Goal: Task Accomplishment & Management: Manage account settings

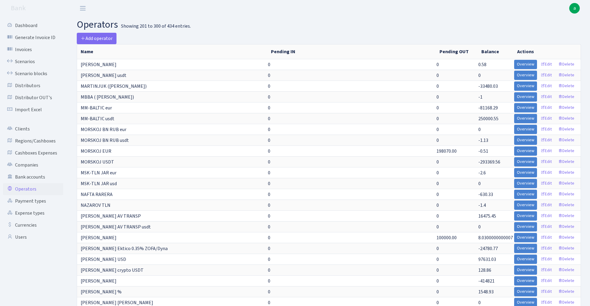
select select "100"
click at [45, 149] on link "Cashboxes Expenses" at bounding box center [33, 153] width 60 height 12
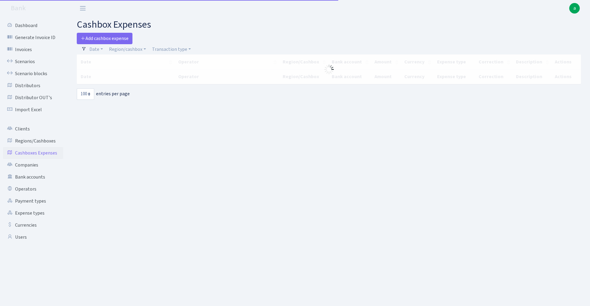
select select "100"
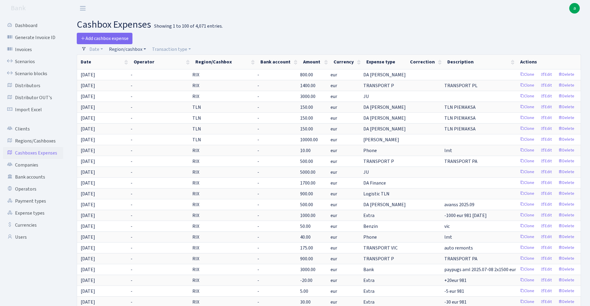
click at [134, 50] on link "Region/cashbox" at bounding box center [127, 49] width 42 height 10
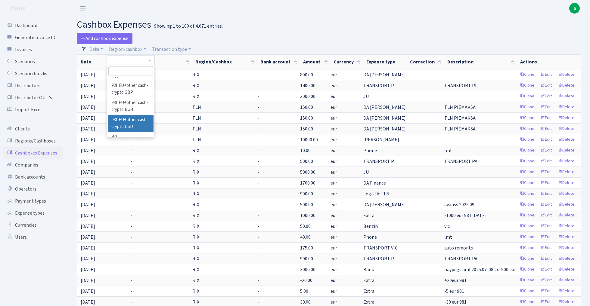
click at [137, 118] on li "981 EU+other cash-crypto USD" at bounding box center [130, 123] width 45 height 17
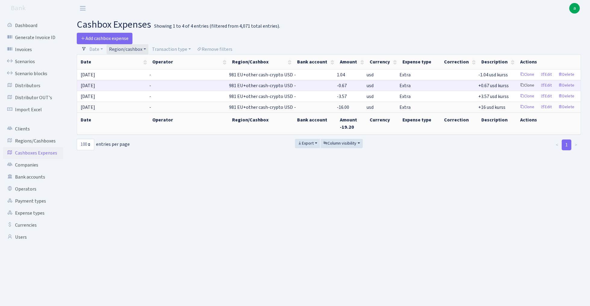
click at [527, 87] on link "Clone" at bounding box center [527, 85] width 20 height 9
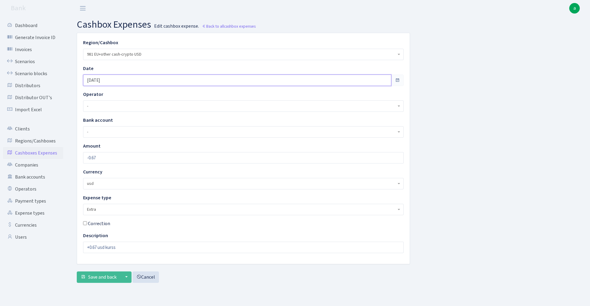
click at [119, 79] on input "27.06.2025" at bounding box center [237, 80] width 308 height 11
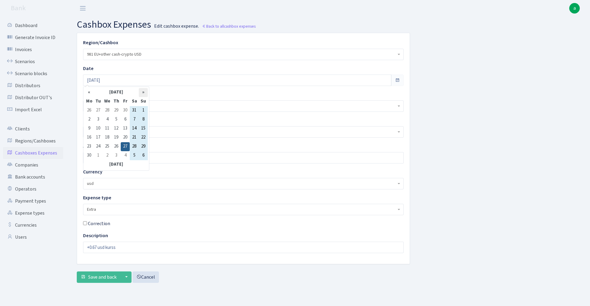
click at [144, 93] on th "»" at bounding box center [143, 92] width 9 height 9
click at [134, 128] on td "13" at bounding box center [134, 128] width 9 height 9
type input "13.09.2025"
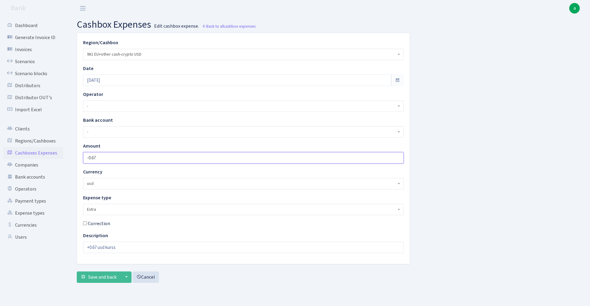
click at [106, 155] on input "-0.67" at bounding box center [243, 157] width 320 height 11
type input "-28"
click at [464, 160] on div "Region/Cashbox - 981 EU+other cash-crypto AED 981 EU+other cash-crypto EUR 981 …" at bounding box center [328, 160] width 513 height 255
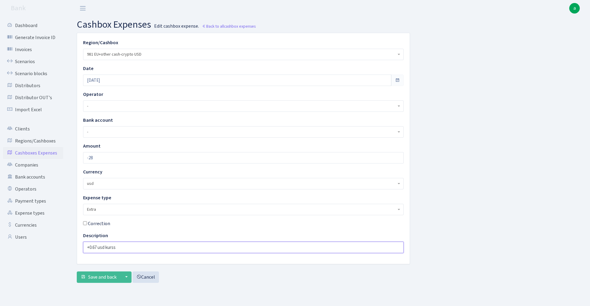
click at [97, 247] on input "+0.67 usd kurss" at bounding box center [243, 247] width 320 height 11
type input "+28 usd kurss"
click at [459, 183] on div "Region/Cashbox - 981 EU+other cash-crypto AED 981 EU+other cash-crypto EUR 981 …" at bounding box center [328, 160] width 513 height 255
click at [99, 279] on span "Save and back" at bounding box center [102, 277] width 28 height 7
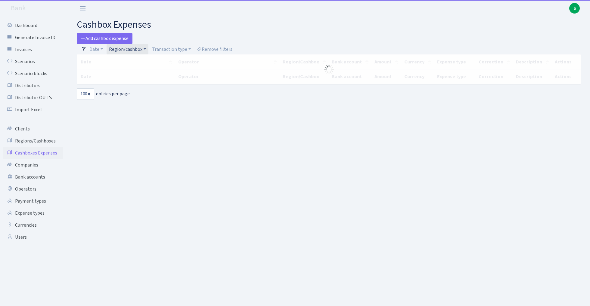
select select "100"
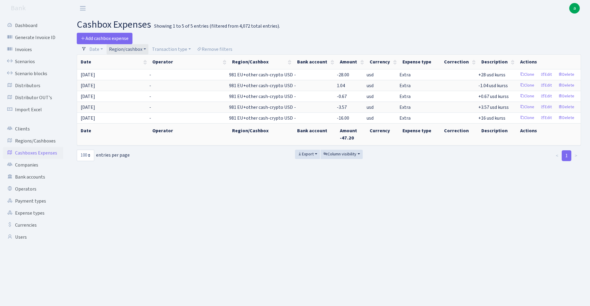
click at [138, 48] on link "Region/cashbox" at bounding box center [127, 49] width 42 height 10
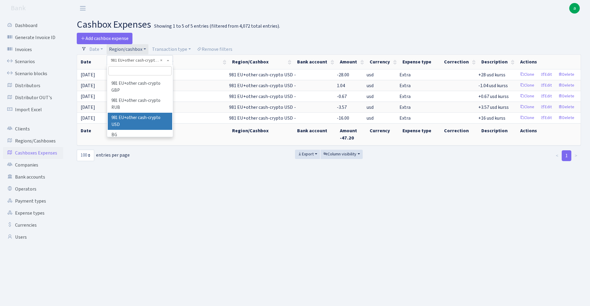
click at [138, 72] on input "search" at bounding box center [139, 70] width 63 height 9
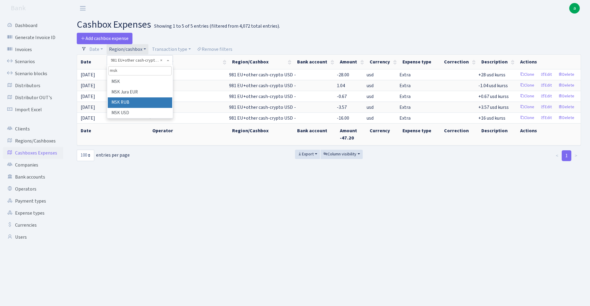
type input "msk"
click at [145, 100] on li "MSK RUB" at bounding box center [140, 102] width 64 height 11
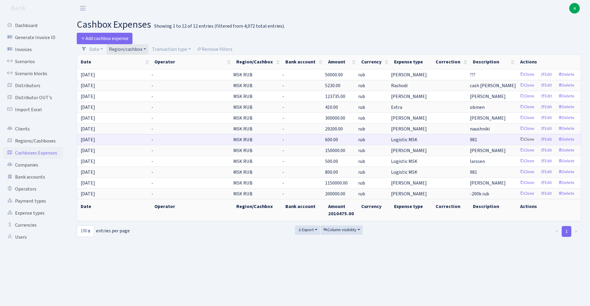
click at [527, 141] on link "Clone" at bounding box center [527, 139] width 20 height 9
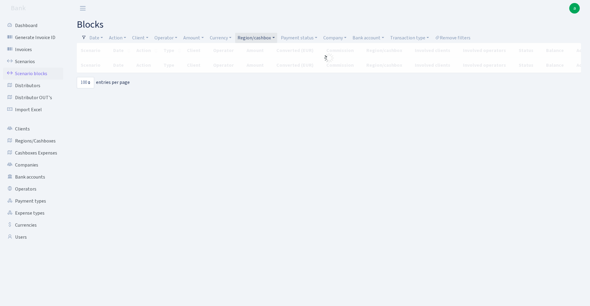
select select "100"
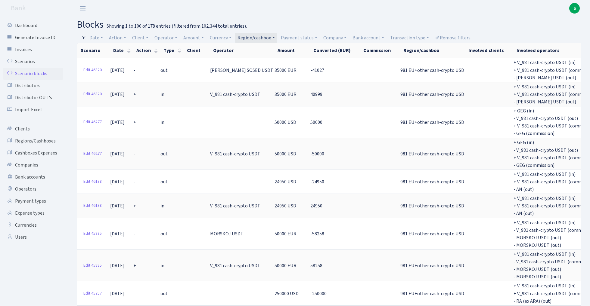
click at [256, 35] on link "Region/cashbox" at bounding box center [256, 38] width 42 height 10
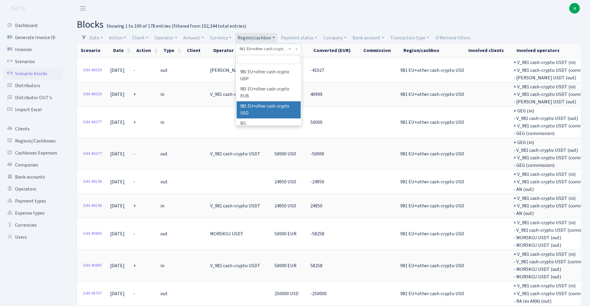
click at [265, 58] on input "search" at bounding box center [268, 59] width 63 height 9
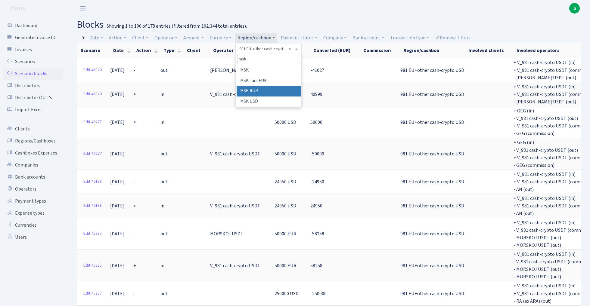
type input "msk"
click at [271, 89] on li "MSK RUB" at bounding box center [268, 91] width 64 height 11
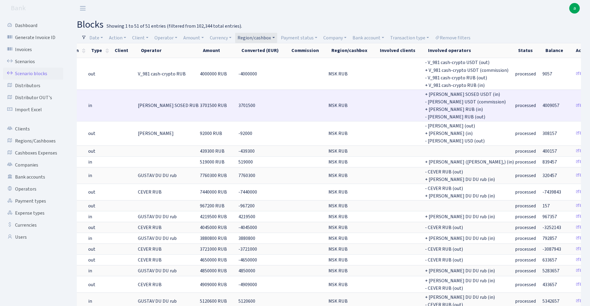
scroll to position [0, 72]
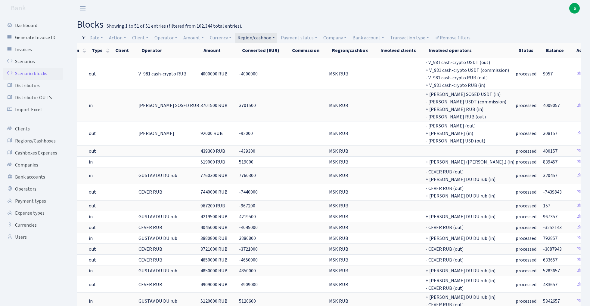
click at [261, 36] on link "Region/cashbox" at bounding box center [256, 38] width 42 height 10
click at [275, 46] on span "× MSK RUB" at bounding box center [257, 49] width 36 height 6
click at [168, 38] on link "Operator" at bounding box center [166, 38] width 28 height 10
click at [176, 61] on input "search" at bounding box center [176, 59] width 44 height 9
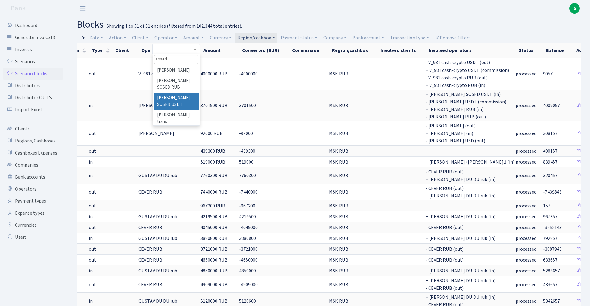
type input "sosed"
click at [181, 93] on li "[PERSON_NAME] SOSED USDT" at bounding box center [175, 101] width 45 height 17
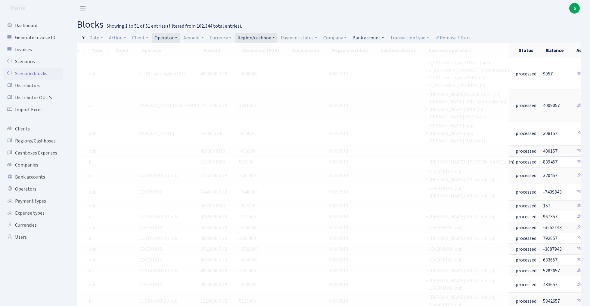
scroll to position [0, 5]
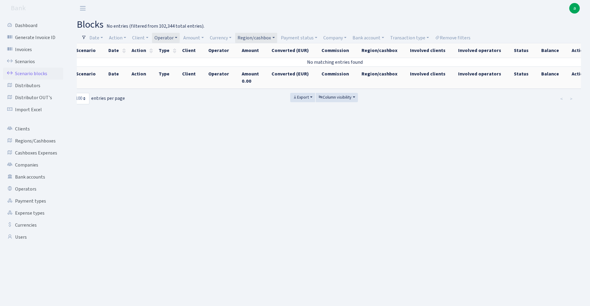
click at [266, 39] on link "Region/cashbox" at bounding box center [256, 38] width 42 height 10
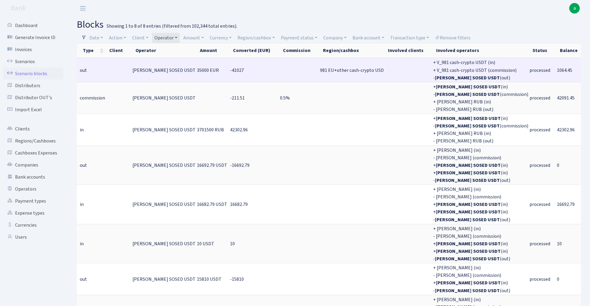
scroll to position [0, 80]
drag, startPoint x: 507, startPoint y: 69, endPoint x: 526, endPoint y: 69, distance: 19.3
click at [556, 69] on td "1064.45" at bounding box center [571, 70] width 30 height 24
copy span "1064.45"
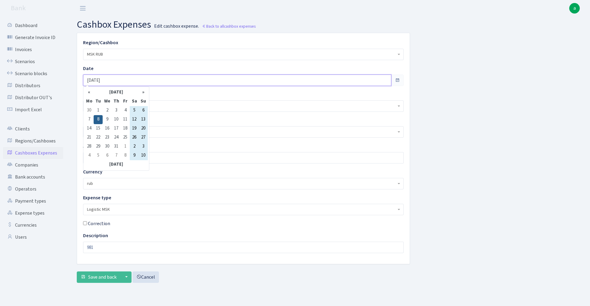
click at [119, 81] on input "[DATE]" at bounding box center [237, 80] width 308 height 11
click at [143, 93] on th "»" at bounding box center [143, 92] width 9 height 9
click at [126, 127] on td "12" at bounding box center [125, 128] width 9 height 9
type input "[DATE]"
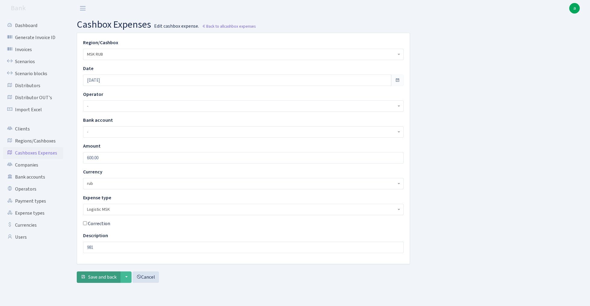
click at [98, 277] on span "Save and back" at bounding box center [102, 277] width 28 height 7
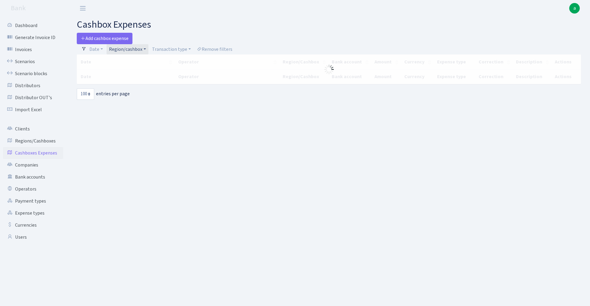
select select "100"
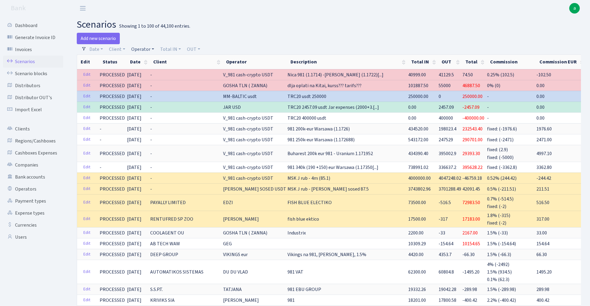
click at [144, 50] on link "Operator" at bounding box center [143, 49] width 28 height 10
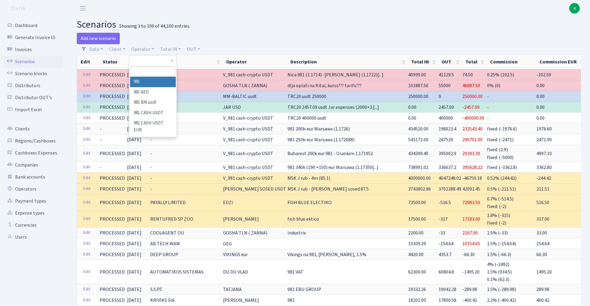
click at [150, 70] on input "search" at bounding box center [153, 70] width 44 height 9
type input "s"
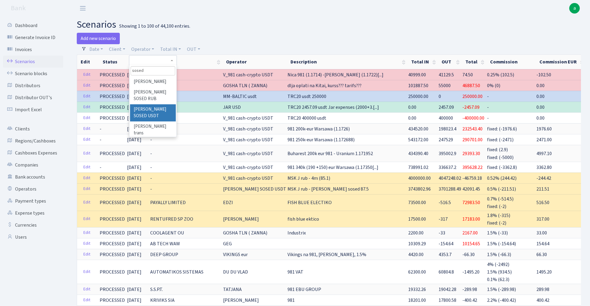
type input "sosed"
click at [158, 104] on li "[PERSON_NAME] SOSED USDT" at bounding box center [152, 112] width 45 height 17
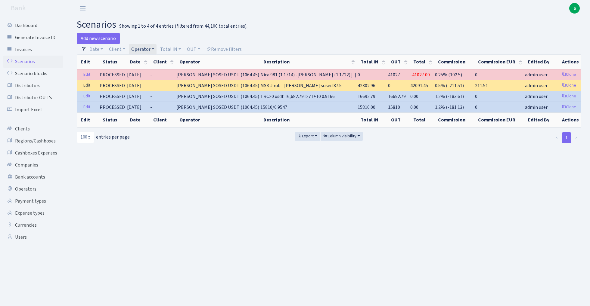
click at [84, 85] on link "Edit" at bounding box center [87, 85] width 12 height 9
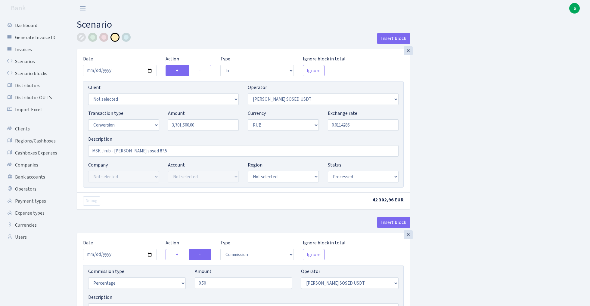
select select "in"
select select "457"
select select "15"
select select "3"
select select "processed"
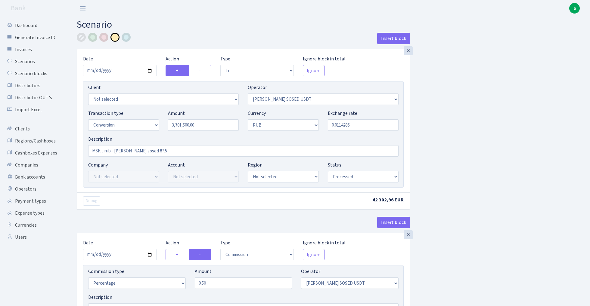
select select "commission"
select select "457"
select select "processed"
select select "in"
select select "523"
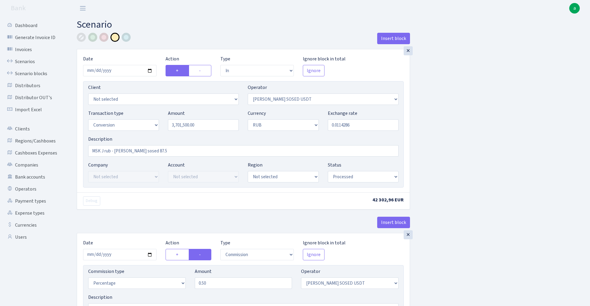
select select "1"
select select "3"
select select "20"
select select "processed"
select select "out"
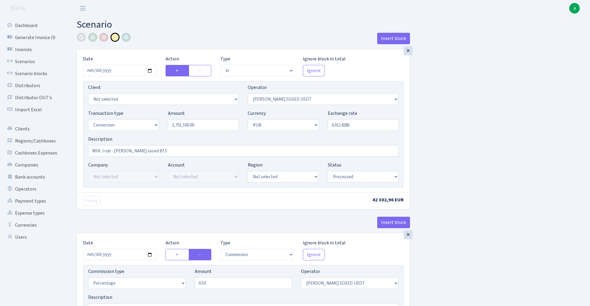
select select "523"
select select "15"
select select "3"
select select "processed"
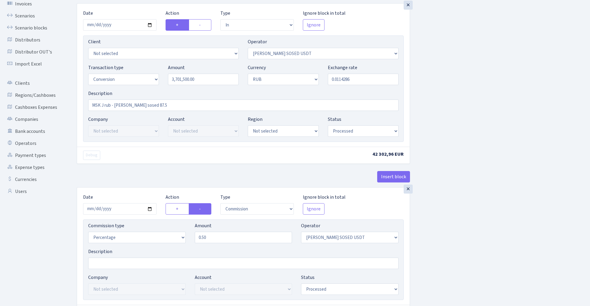
scroll to position [74, 0]
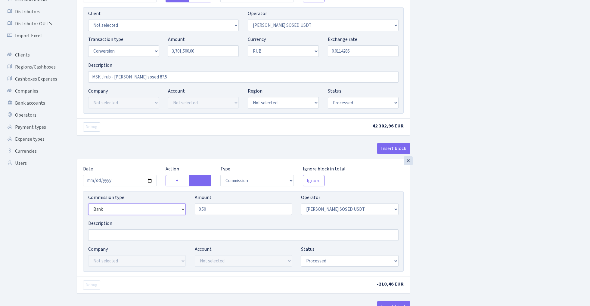
select select "percentage"
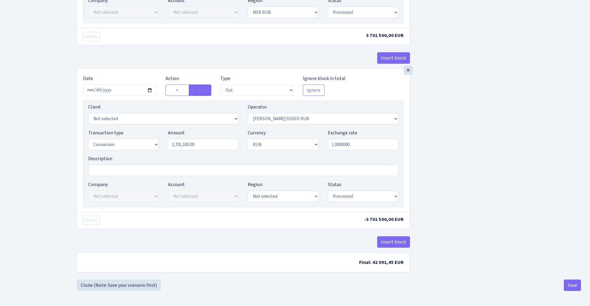
scroll to position [510, 0]
click at [569, 286] on button "Save" at bounding box center [571, 285] width 17 height 11
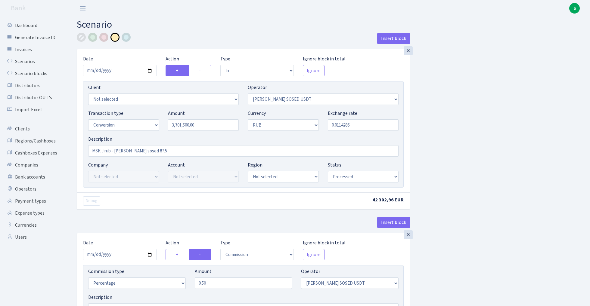
select select "in"
select select "457"
select select "15"
select select "3"
select select "processed"
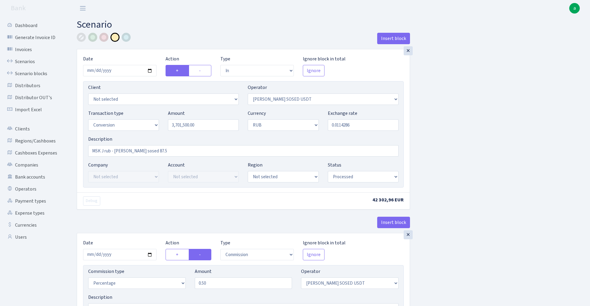
select select "commission"
select select "457"
select select "processed"
select select "in"
select select "523"
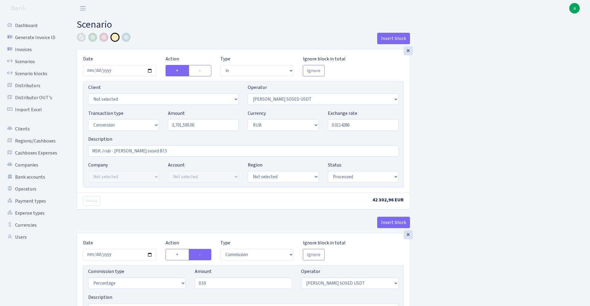
select select "1"
select select "3"
select select "20"
select select "processed"
select select "out"
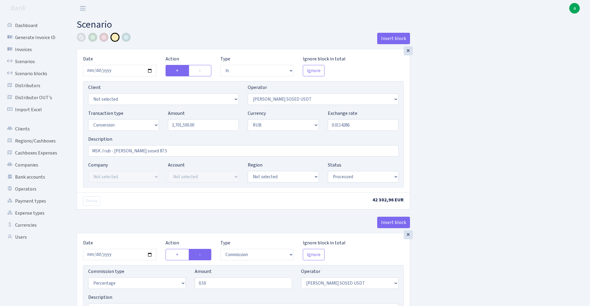
select select "523"
select select "15"
select select "3"
select select "processed"
click at [19, 60] on link "Scenarios" at bounding box center [33, 62] width 60 height 12
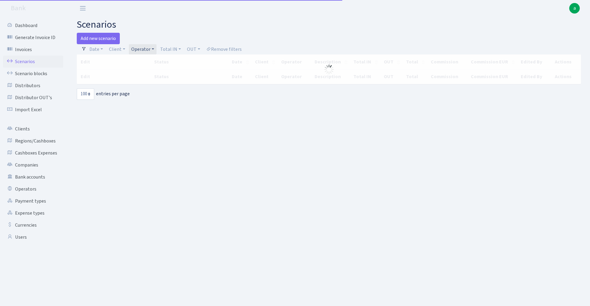
select select "100"
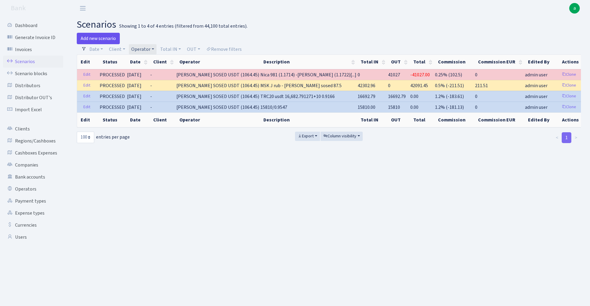
click at [106, 39] on link "Add new scenario" at bounding box center [98, 38] width 43 height 11
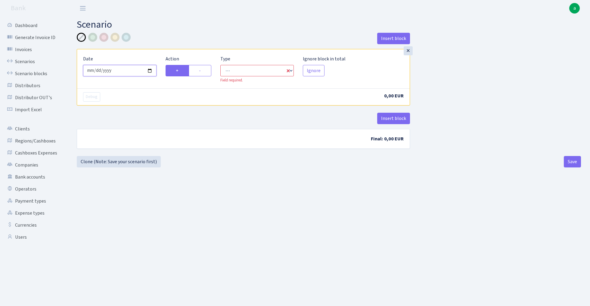
click at [129, 68] on input "[DATE]" at bounding box center [119, 70] width 73 height 11
type input "[DATE]"
click at [169, 50] on div "× Date [DATE] Action + - Type --- In Out Commission Field required. [GEOGRAPHIC…" at bounding box center [243, 68] width 332 height 39
select select "in"
select select "1"
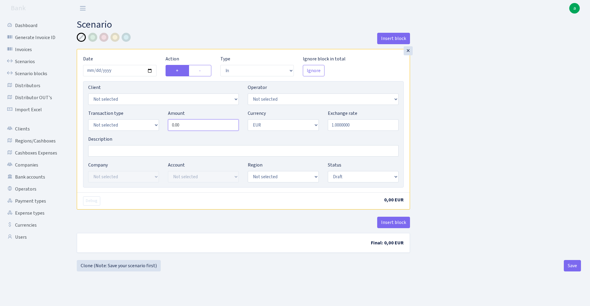
click at [191, 125] on input "0.00" at bounding box center [203, 124] width 71 height 11
paste input "1064.45"
type input "1,064.45"
select select "15"
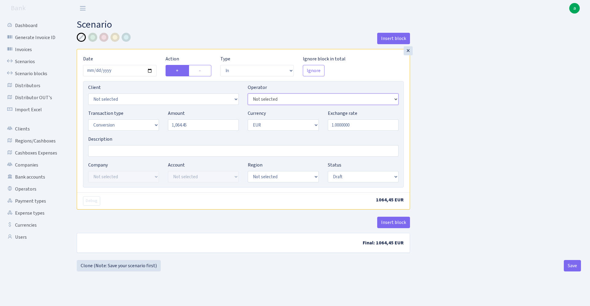
select select "19"
select select "2"
select select "processed"
click at [354, 126] on input "1.0000000" at bounding box center [363, 124] width 71 height 11
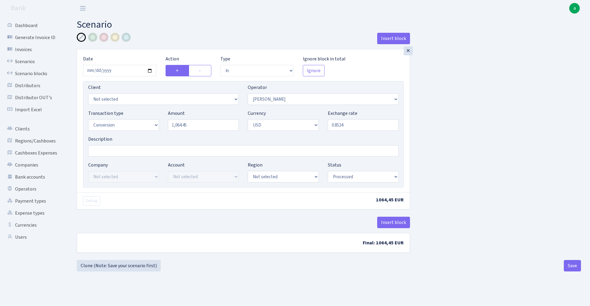
type input "0.8524000"
click at [473, 127] on div "Insert block × Date [DATE] Action + - Type --- In Out Commission Field required…" at bounding box center [328, 146] width 513 height 227
click at [394, 223] on button "Insert block" at bounding box center [393, 222] width 33 height 11
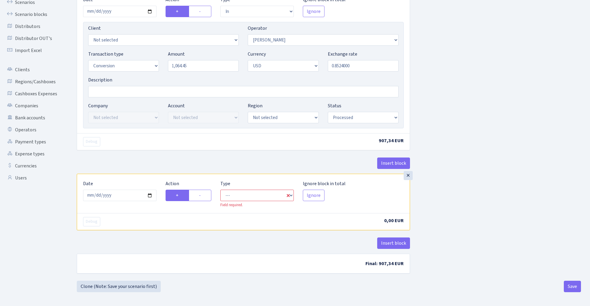
scroll to position [61, 0]
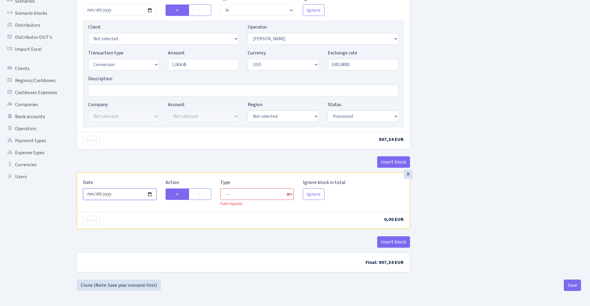
click at [125, 193] on input "[DATE]" at bounding box center [119, 194] width 73 height 11
type input "[DATE]"
click at [157, 160] on div "Insert block" at bounding box center [243, 164] width 333 height 16
click at [202, 194] on label "-" at bounding box center [200, 194] width 23 height 11
click at [202, 194] on input "-" at bounding box center [201, 193] width 4 height 4
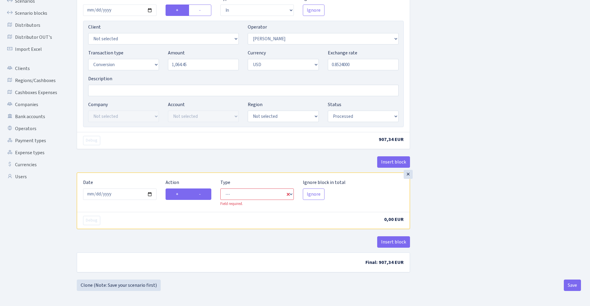
radio input "true"
radio input "false"
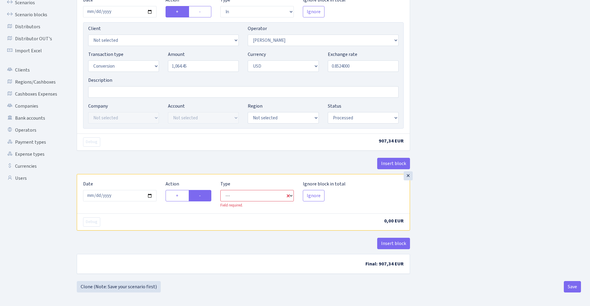
select select "commission"
select select "19"
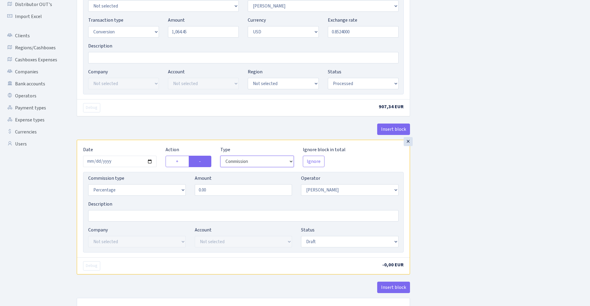
scroll to position [94, 0]
click at [246, 190] on input "0.00" at bounding box center [243, 189] width 97 height 11
type input "1.50"
click at [492, 175] on div "Insert block × Date [DATE] Action + - Type --- In Out Commission Field required…" at bounding box center [328, 132] width 513 height 386
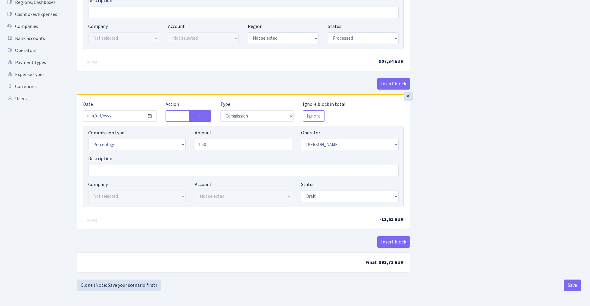
scroll to position [140, 0]
click at [224, 146] on input "1.50" at bounding box center [243, 144] width 97 height 11
select select "processed"
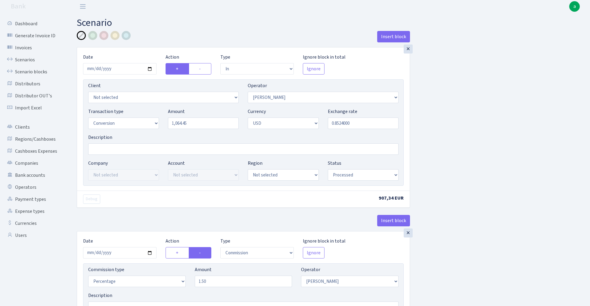
scroll to position [0, 0]
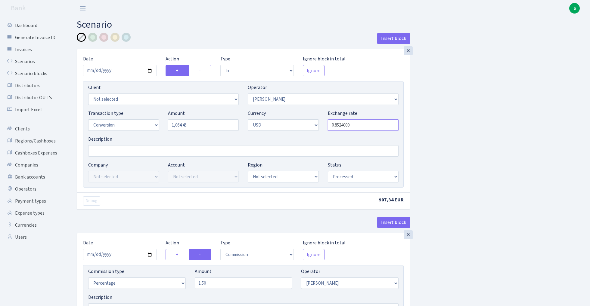
click at [359, 126] on input "0.8524000" at bounding box center [363, 124] width 71 height 11
paste input "49015924"
type input "0.8549000"
click at [500, 158] on div "Insert block × Date [DATE] Action + - Type --- In Out Commission Field required…" at bounding box center [328, 226] width 513 height 386
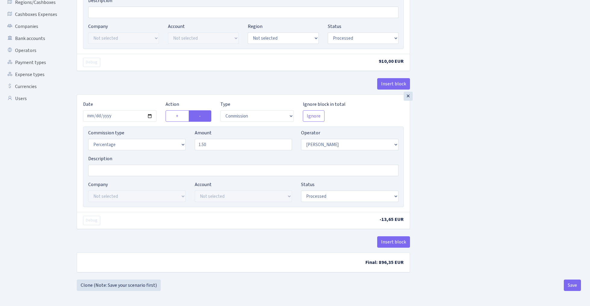
scroll to position [140, 0]
click at [226, 147] on input "1.50" at bounding box center [243, 144] width 97 height 11
type input "1.00"
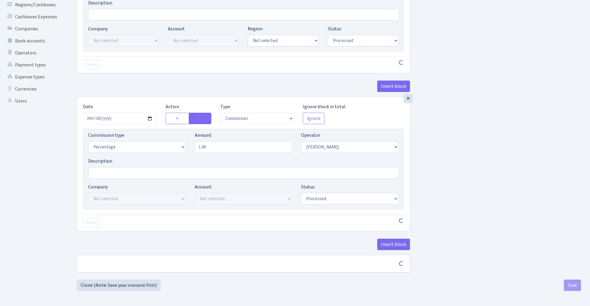
scroll to position [138, 0]
click at [430, 131] on div "Insert block × Date [DATE] Action + - Type --- In Out Commission Field required…" at bounding box center [328, 88] width 513 height 383
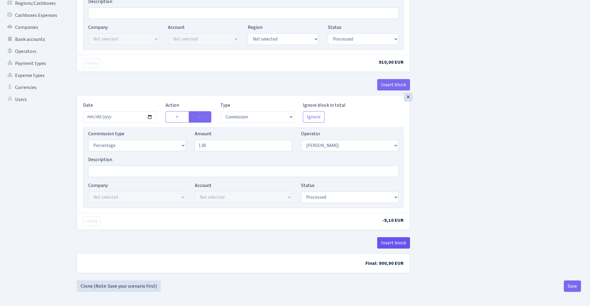
click at [390, 242] on button "Insert block" at bounding box center [393, 242] width 33 height 11
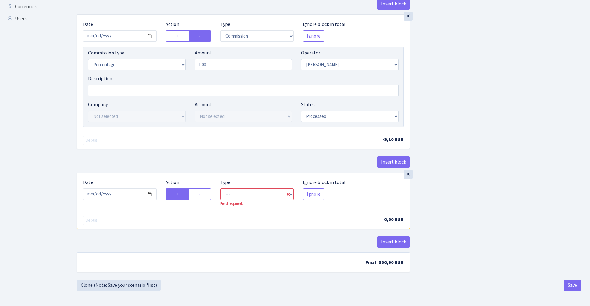
scroll to position [220, 0]
click at [122, 193] on input "[DATE]" at bounding box center [119, 194] width 73 height 11
type input "[DATE]"
click at [175, 132] on div "Debug -9,10 EUR" at bounding box center [243, 140] width 332 height 17
click at [203, 195] on label "-" at bounding box center [200, 194] width 23 height 11
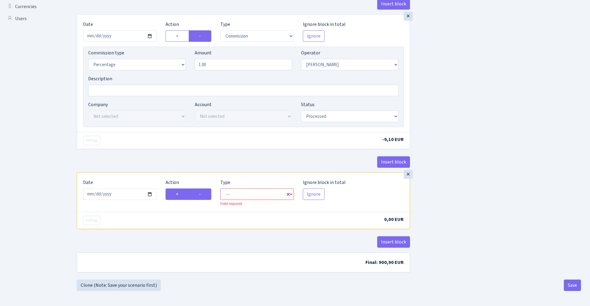
click at [203, 195] on input "-" at bounding box center [201, 193] width 4 height 4
radio input "true"
radio input "false"
select select "out"
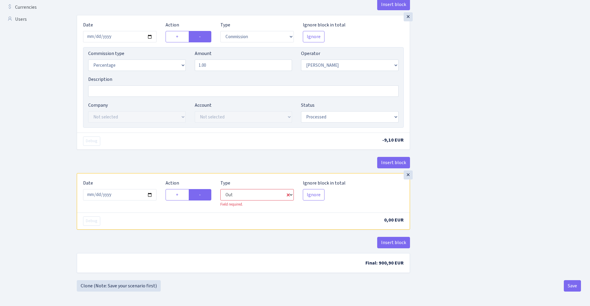
select select "19"
select select "1"
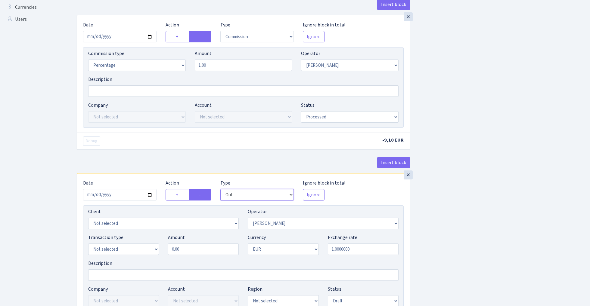
scroll to position [223, 0]
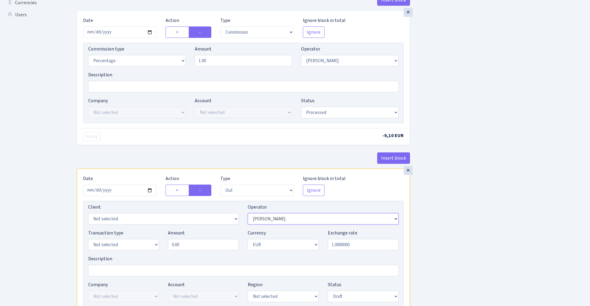
select select "457"
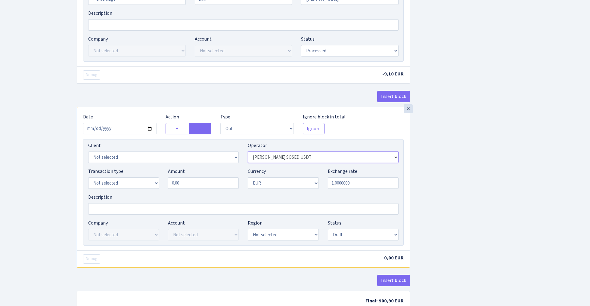
scroll to position [292, 0]
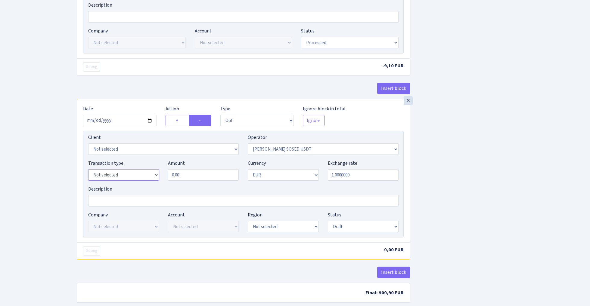
select select "15"
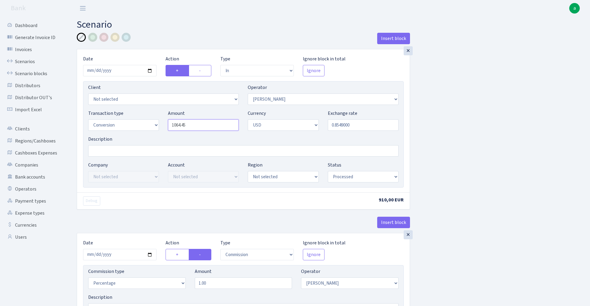
scroll to position [0, 0]
click at [200, 127] on input "1064.45" at bounding box center [203, 124] width 71 height 11
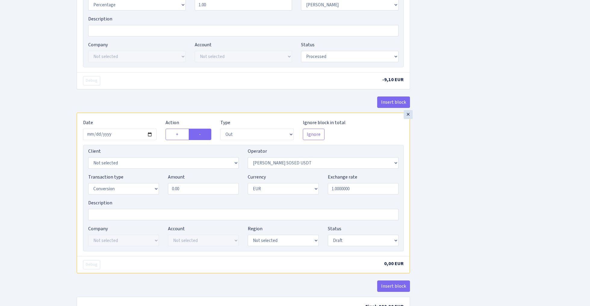
scroll to position [306, 0]
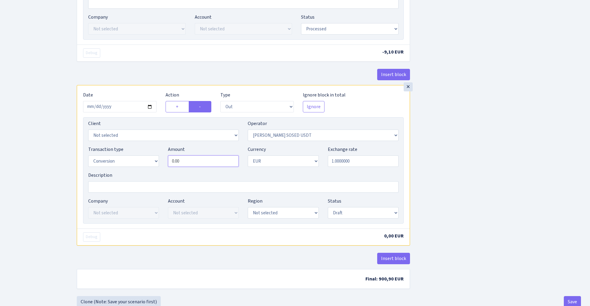
type input "1,064.45"
click at [194, 165] on input "0.00" at bounding box center [203, 161] width 71 height 11
paste input "1064.45"
type input "1,064.45"
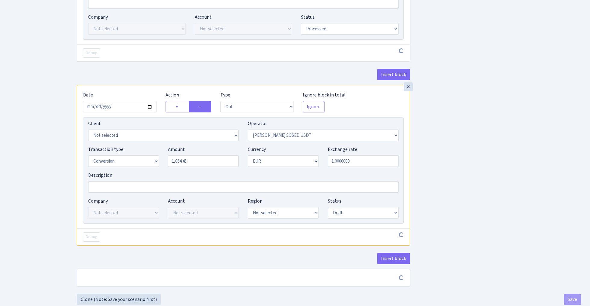
click at [451, 156] on div "Insert block × Date [DATE] Action + - Type --- In Out Commission Field required…" at bounding box center [328, 10] width 513 height 567
select select "2"
select select "processed"
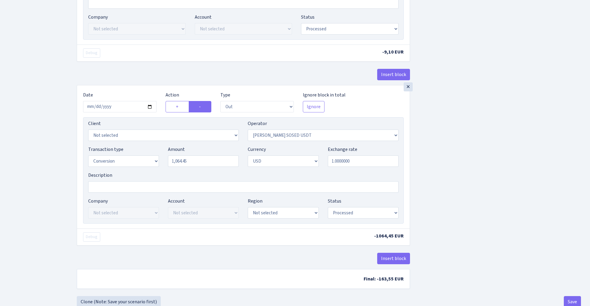
click at [428, 197] on div "Insert block × Date [DATE] Action + - Type --- In Out Commission Field required…" at bounding box center [328, 12] width 513 height 570
select select "6"
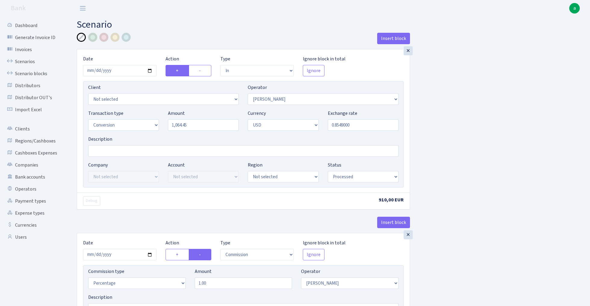
scroll to position [0, 0]
select select "6"
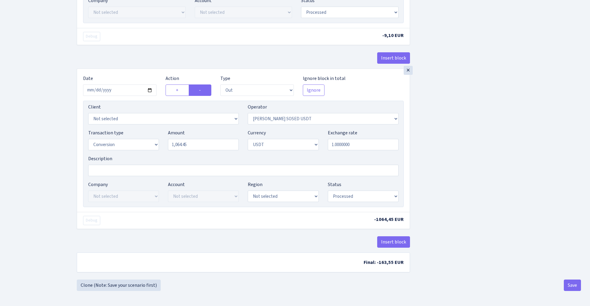
scroll to position [325, 0]
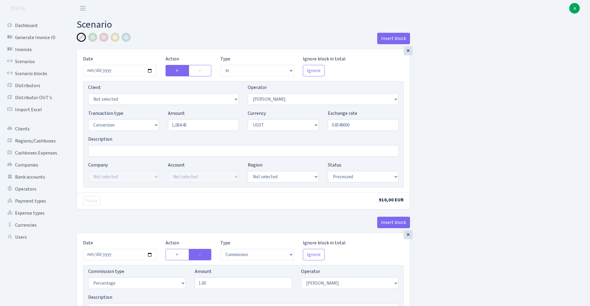
scroll to position [0, 0]
click at [112, 152] on input "Description" at bounding box center [243, 150] width 310 height 11
type input "sosed usd 1064.45=910 eur"
click at [114, 39] on div at bounding box center [114, 37] width 9 height 9
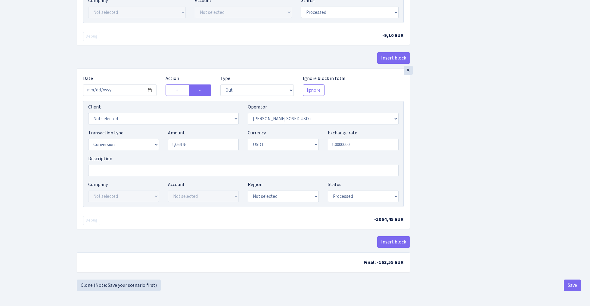
scroll to position [325, 0]
click at [571, 282] on button "Save" at bounding box center [571, 285] width 17 height 11
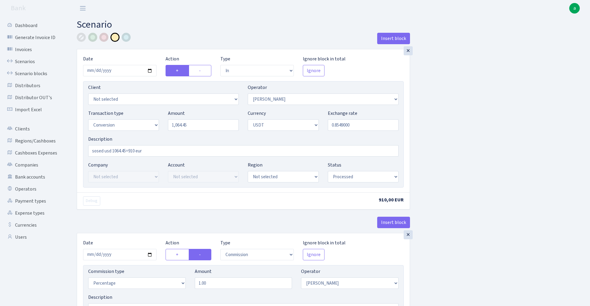
select select "in"
select select "19"
select select "15"
select select "6"
select select "processed"
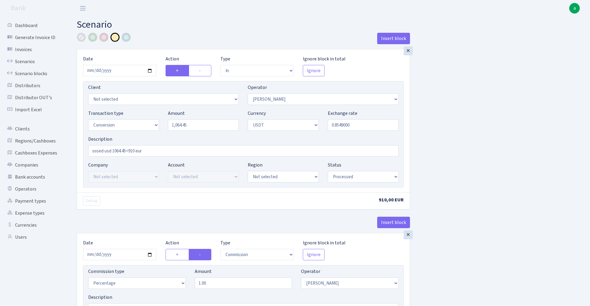
select select "commission"
select select "19"
select select "processed"
select select "out"
select select "457"
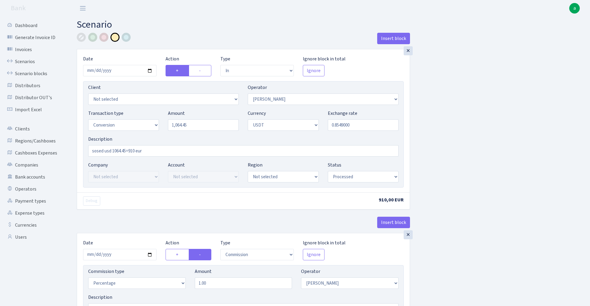
select select "15"
select select "6"
select select "processed"
click at [23, 61] on link "Scenarios" at bounding box center [33, 62] width 60 height 12
select select "in"
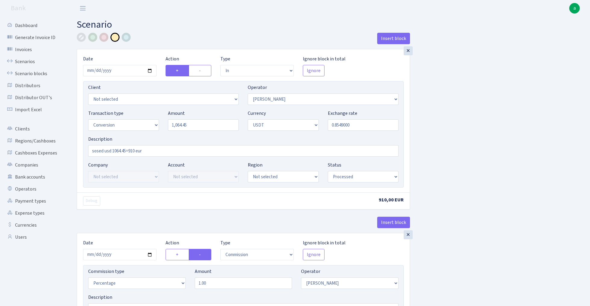
select select "19"
select select "15"
select select "6"
select select "processed"
select select "commission"
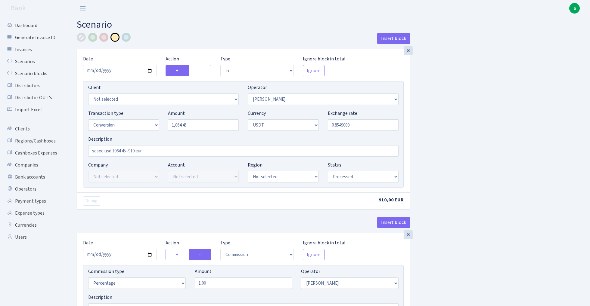
select select "19"
select select "processed"
select select "out"
select select "457"
select select "15"
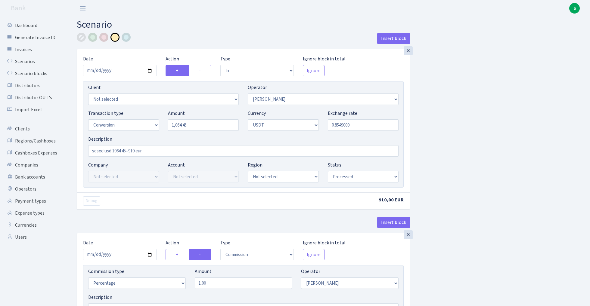
select select "6"
select select "processed"
click at [103, 37] on div at bounding box center [103, 37] width 9 height 9
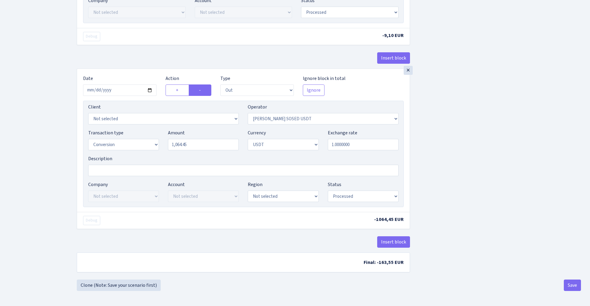
scroll to position [325, 0]
click at [572, 282] on button "Save" at bounding box center [571, 285] width 17 height 11
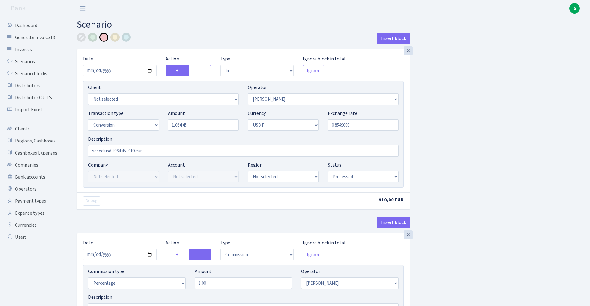
select select "in"
select select "19"
select select "15"
select select "6"
select select "processed"
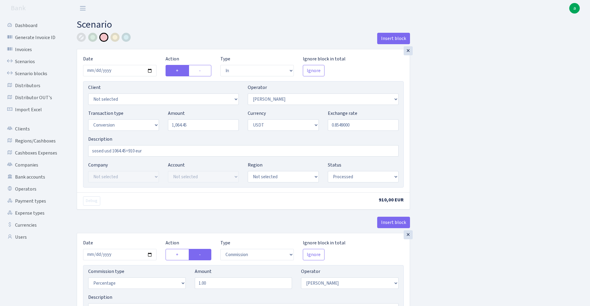
select select "commission"
select select "19"
select select "processed"
select select "out"
select select "457"
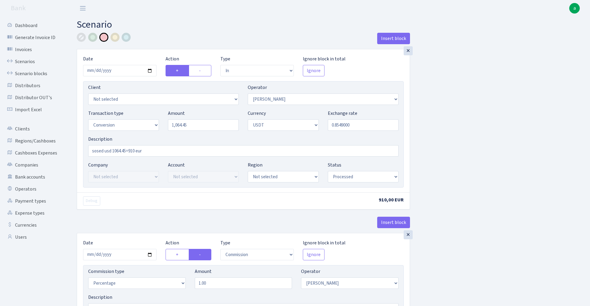
select select "15"
select select "6"
select select "processed"
click at [24, 60] on link "Scenarios" at bounding box center [33, 62] width 60 height 12
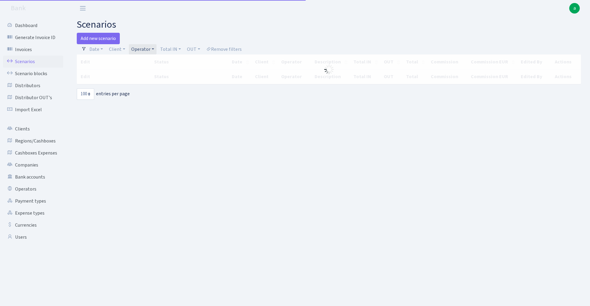
select select "100"
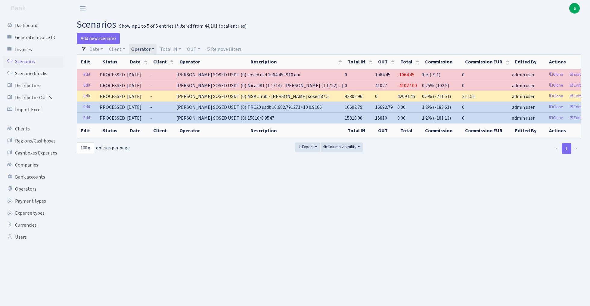
click at [141, 47] on link "Operator" at bounding box center [143, 49] width 28 height 10
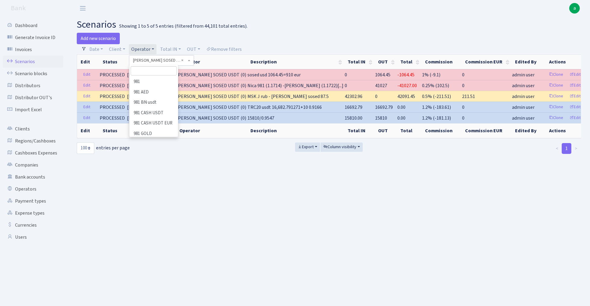
scroll to position [2825, 0]
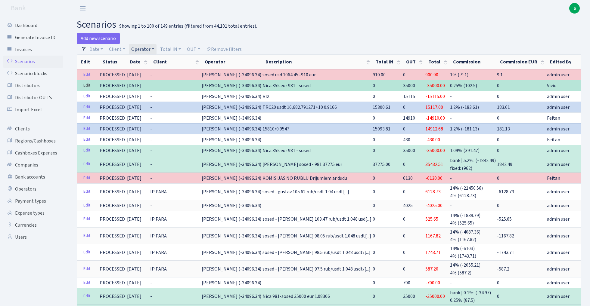
click at [82, 88] on link "Edit" at bounding box center [87, 85] width 12 height 9
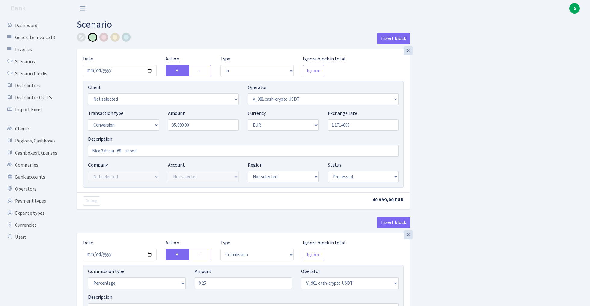
select select "in"
select select "435"
select select "15"
select select "1"
select select "processed"
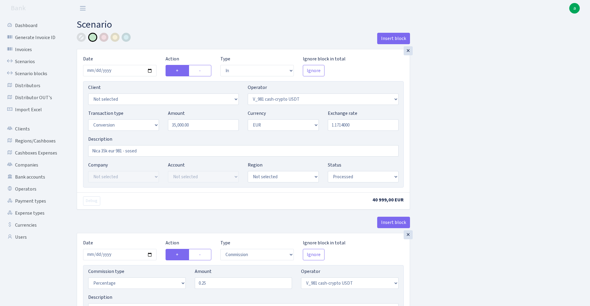
select select "commission"
select select "435"
select select "processed"
select select "out"
select select "434"
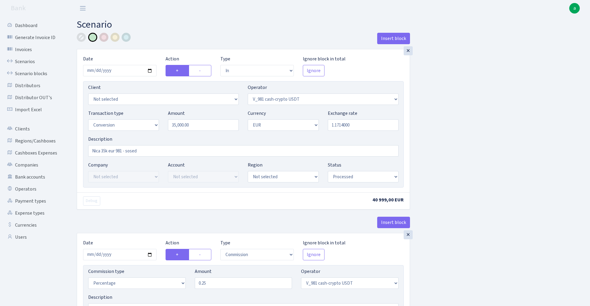
select select "15"
select select "1"
select select "processed"
select select "in"
select select "434"
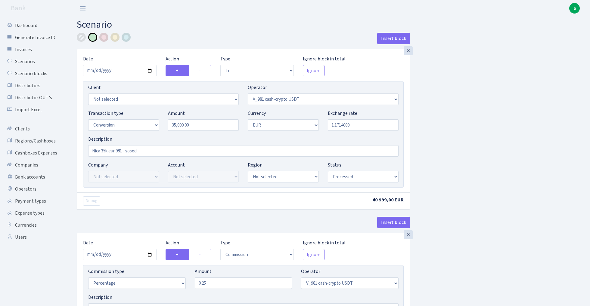
select select "1"
select select "22"
select select "processed"
select select "out"
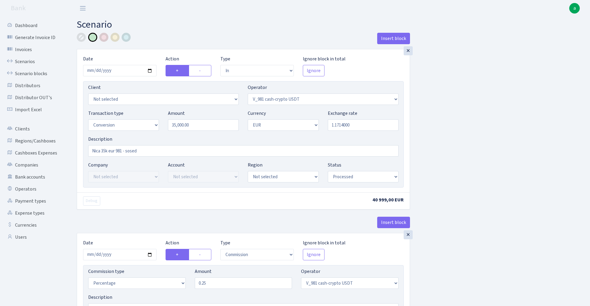
select select "19"
select select "1"
select select "22"
select select "processed"
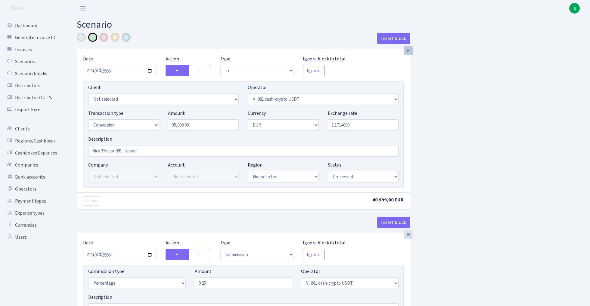
click at [407, 51] on div "×" at bounding box center [407, 50] width 9 height 9
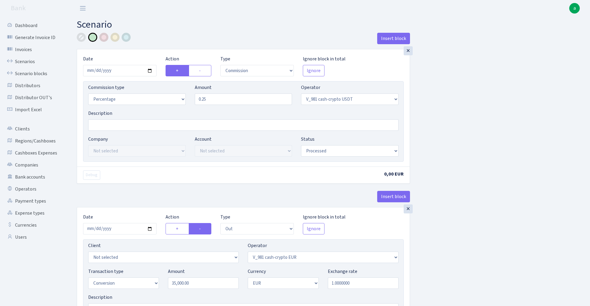
click at [407, 51] on div "×" at bounding box center [407, 50] width 9 height 9
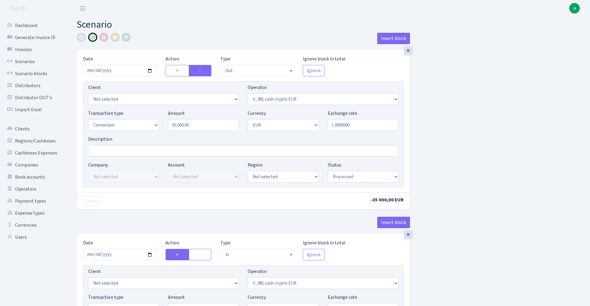
click at [407, 51] on div "×" at bounding box center [407, 50] width 9 height 9
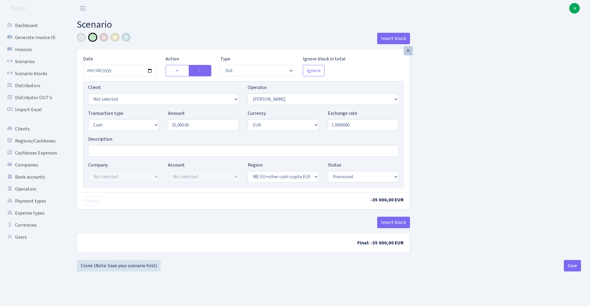
click at [407, 51] on div "×" at bounding box center [407, 50] width 9 height 9
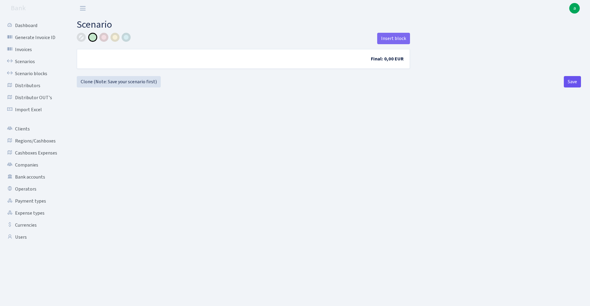
click at [571, 83] on button "Save" at bounding box center [571, 81] width 17 height 11
click at [28, 61] on link "Scenarios" at bounding box center [33, 62] width 60 height 12
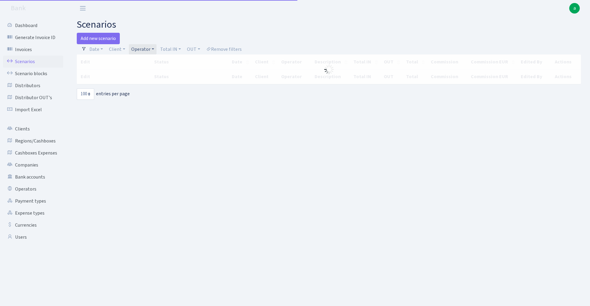
select select "100"
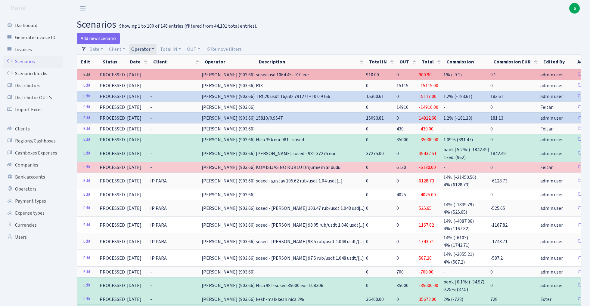
click at [87, 74] on link "Edit" at bounding box center [87, 74] width 12 height 9
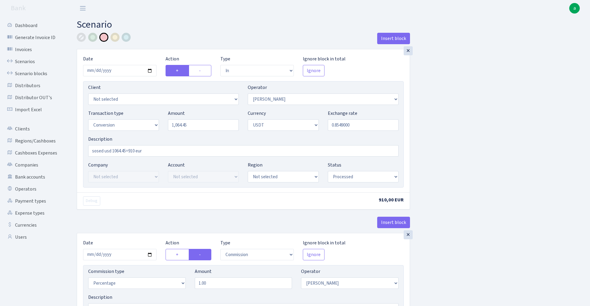
select select "in"
select select "19"
select select "15"
select select "6"
select select "processed"
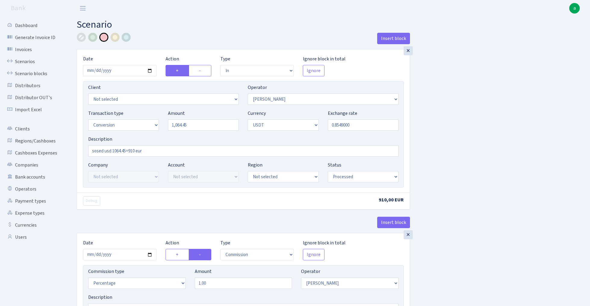
select select "commission"
select select "19"
select select "processed"
select select "out"
select select "457"
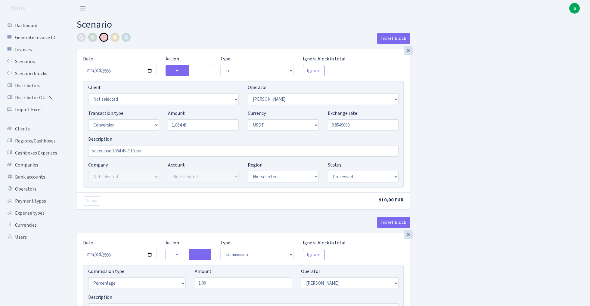
select select "15"
select select "6"
select select "processed"
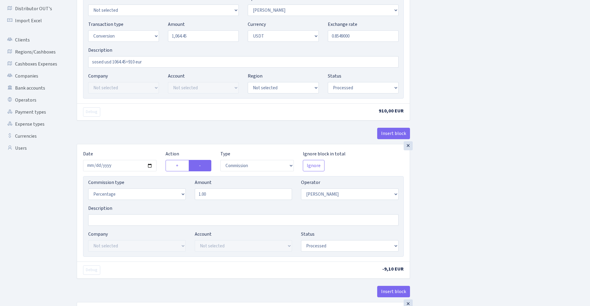
scroll to position [90, 0]
click at [228, 194] on input "1.00" at bounding box center [243, 192] width 97 height 11
click at [481, 191] on div "Insert block × Date [DATE] Action + - Type --- In Out Commission Field required…" at bounding box center [328, 228] width 513 height 570
click at [220, 195] on input "1.20" at bounding box center [243, 192] width 97 height 11
type input "1.50"
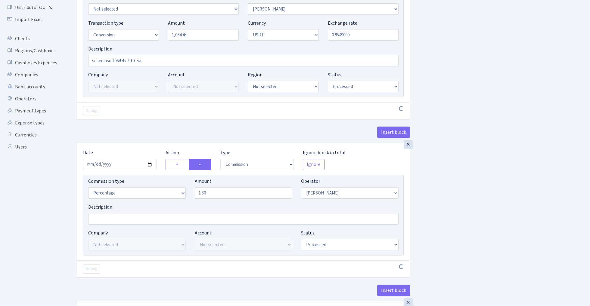
click at [468, 186] on div "Insert block × Date [DATE] Action + - Type --- In Out Commission Field required…" at bounding box center [328, 226] width 513 height 567
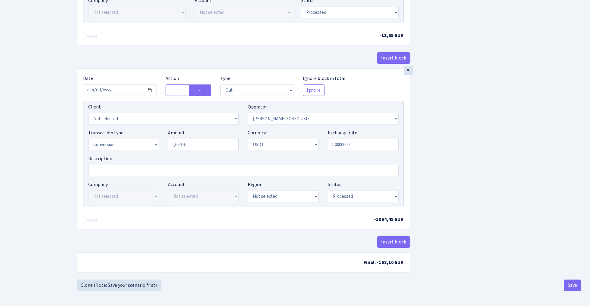
scroll to position [325, 0]
click at [569, 287] on button "Save" at bounding box center [571, 285] width 17 height 11
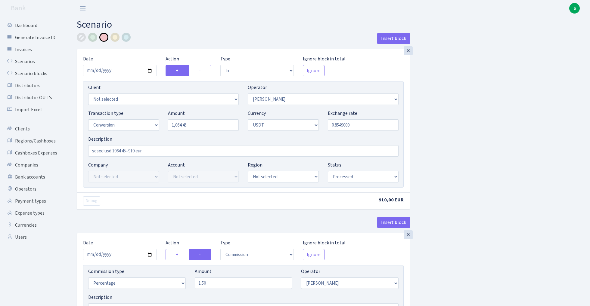
select select "in"
select select "19"
select select "15"
select select "6"
select select "processed"
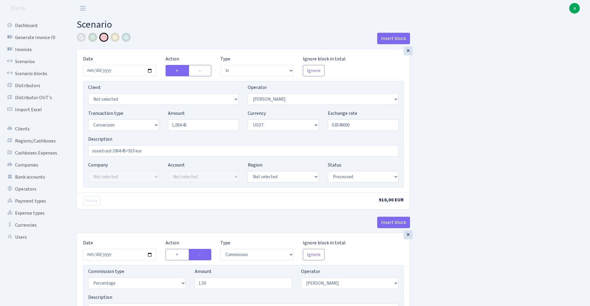
select select "commission"
select select "19"
select select "processed"
select select "out"
select select "457"
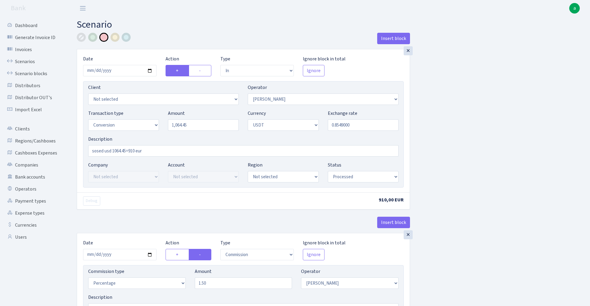
select select "15"
select select "6"
select select "processed"
click at [23, 61] on link "Scenarios" at bounding box center [33, 62] width 60 height 12
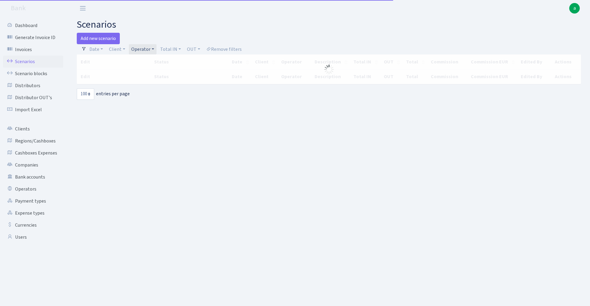
select select "100"
